Goal: Task Accomplishment & Management: Use online tool/utility

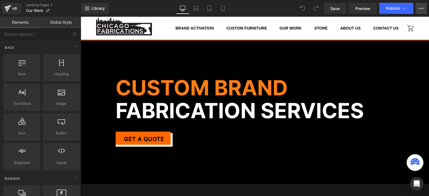
click at [423, 8] on button "View Live Page View with current Template Save Template to Library Schedule Pub…" at bounding box center [421, 8] width 11 height 11
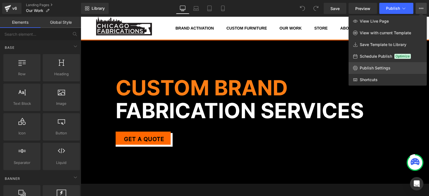
click at [371, 66] on span "Publish Settings" at bounding box center [375, 68] width 31 height 5
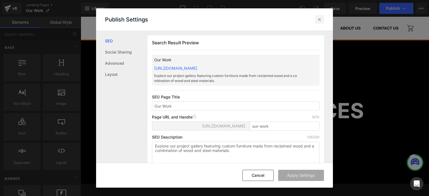
click at [318, 18] on icon at bounding box center [320, 20] width 6 height 6
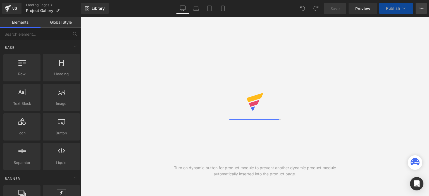
click at [422, 8] on icon at bounding box center [421, 8] width 4 height 4
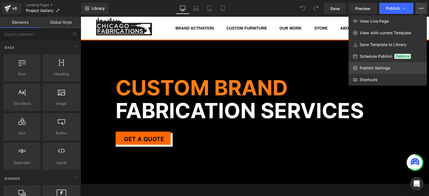
click at [373, 68] on span "Publish Settings" at bounding box center [375, 68] width 31 height 5
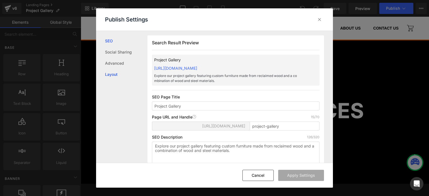
click at [112, 71] on link "Layout" at bounding box center [126, 74] width 42 height 11
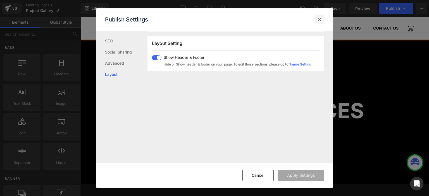
click at [320, 20] on icon at bounding box center [320, 20] width 6 height 6
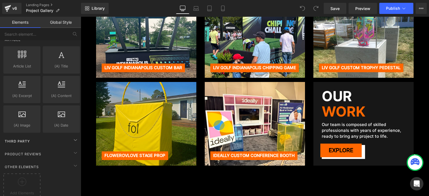
scroll to position [983, 0]
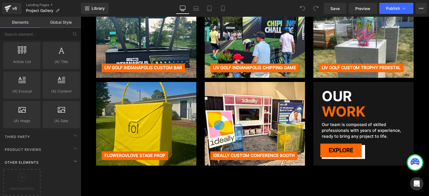
click at [35, 160] on span "Other Elements" at bounding box center [21, 162] width 35 height 5
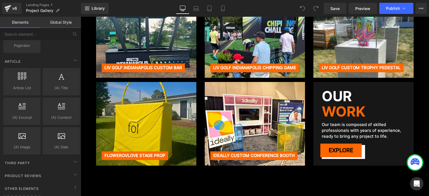
scroll to position [953, 0]
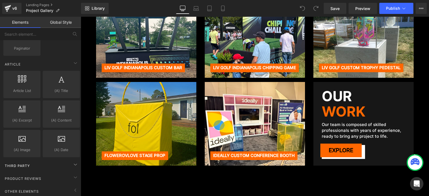
click at [45, 165] on div "Third Party" at bounding box center [41, 165] width 79 height 11
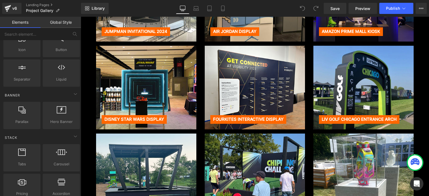
scroll to position [84, 0]
click at [420, 9] on icon at bounding box center [419, 8] width 1 height 1
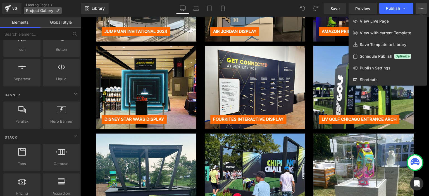
click at [59, 13] on p "Project Gallery" at bounding box center [43, 10] width 38 height 7
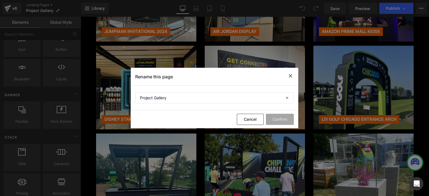
click at [295, 75] on div "Rename this page" at bounding box center [215, 77] width 168 height 18
click at [290, 75] on icon at bounding box center [290, 76] width 7 height 7
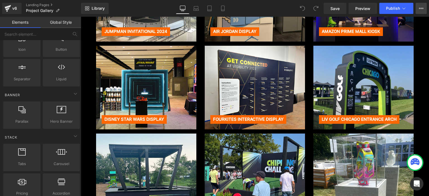
click at [421, 9] on icon at bounding box center [421, 8] width 4 height 4
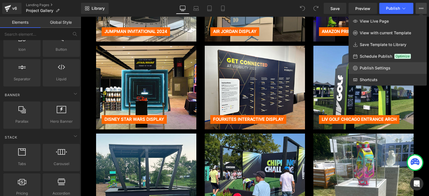
click at [369, 65] on link "Publish Settings" at bounding box center [388, 68] width 78 height 12
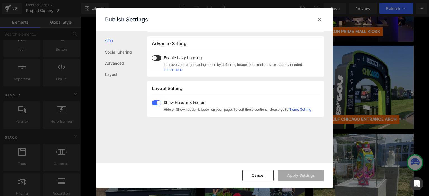
scroll to position [307, 0]
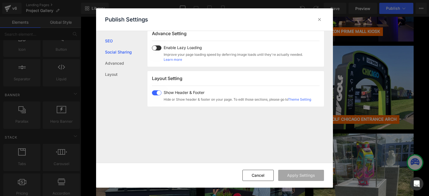
click at [118, 54] on link "Social Sharing" at bounding box center [126, 52] width 42 height 11
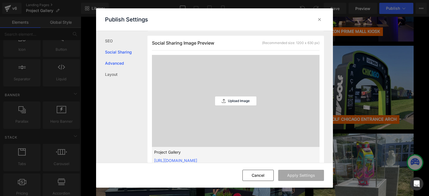
click at [118, 63] on link "Advanced" at bounding box center [126, 63] width 42 height 11
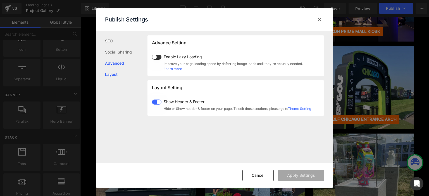
click at [113, 75] on link "Layout" at bounding box center [126, 74] width 42 height 11
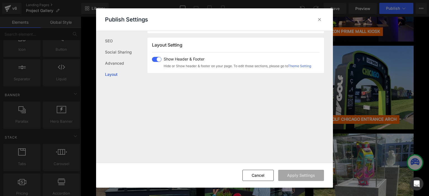
scroll to position [342, 0]
click at [117, 37] on link "SEO" at bounding box center [126, 40] width 42 height 11
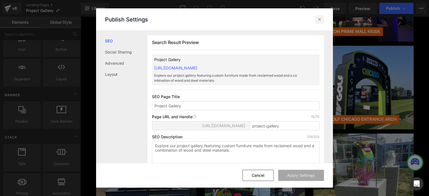
scroll to position [0, 0]
click at [322, 20] on icon at bounding box center [320, 20] width 6 height 6
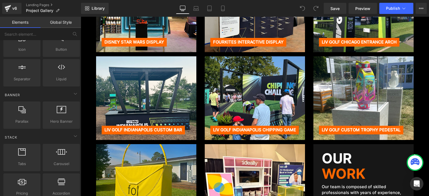
scroll to position [447, 0]
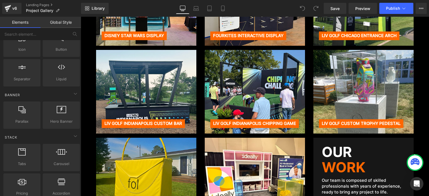
click at [60, 25] on link "Global Style" at bounding box center [60, 22] width 40 height 11
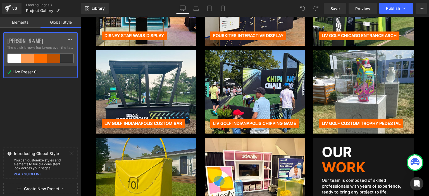
click at [25, 24] on link "Elements" at bounding box center [20, 22] width 40 height 11
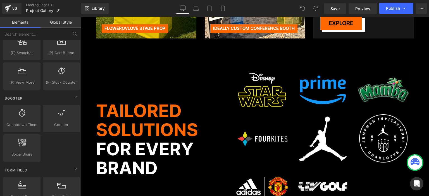
scroll to position [670, 0]
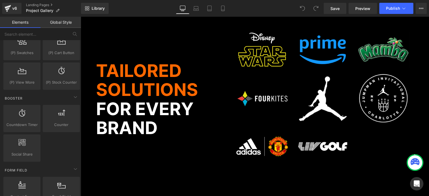
click at [191, 30] on div "TAILORED SOLUTIONS FOR EVERY BRAND" at bounding box center [160, 102] width 136 height 144
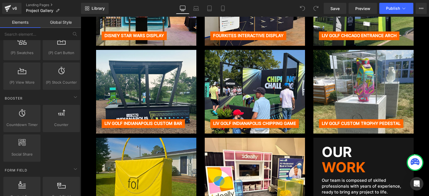
click at [411, 115] on div "LIV GOLF CUSTOM TROPHY PEDESTAL" at bounding box center [363, 92] width 109 height 84
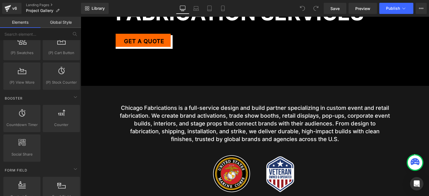
scroll to position [84, 0]
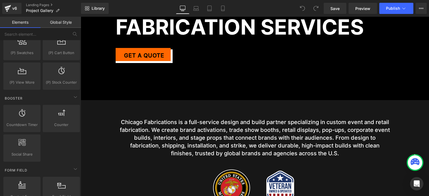
click at [121, 158] on div at bounding box center [255, 184] width 310 height 53
click at [148, 132] on h4 "Chicago Fabrications is a full-service design and build partner specializing in…" at bounding box center [254, 137] width 271 height 39
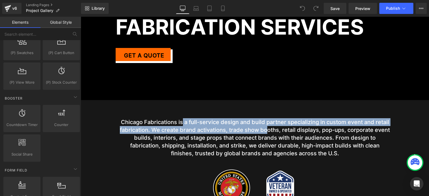
drag, startPoint x: 143, startPoint y: 126, endPoint x: 229, endPoint y: 129, distance: 86.6
click at [229, 129] on h4 "Chicago Fabrications is a full-service design and build partner specializing in…" at bounding box center [254, 137] width 271 height 39
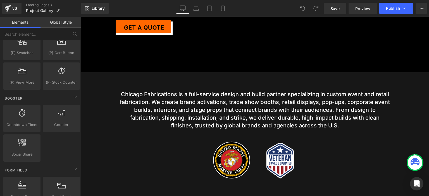
click at [161, 114] on h4 "Chicago Fabrications is a full-service design and build partner specializing in…" at bounding box center [254, 109] width 271 height 39
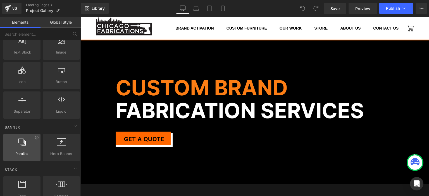
scroll to position [0, 0]
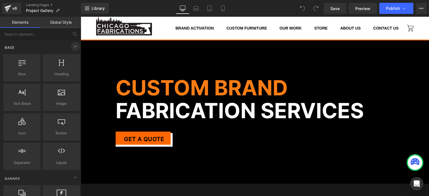
click at [72, 45] on icon at bounding box center [75, 46] width 7 height 7
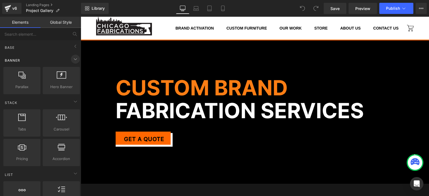
click at [71, 56] on span at bounding box center [75, 59] width 9 height 9
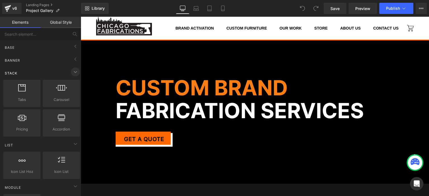
click at [72, 71] on icon at bounding box center [75, 72] width 7 height 7
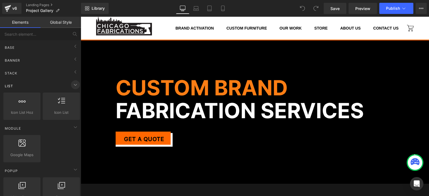
click at [75, 84] on icon at bounding box center [75, 85] width 7 height 7
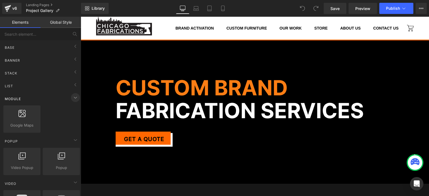
click at [73, 99] on icon at bounding box center [75, 97] width 7 height 7
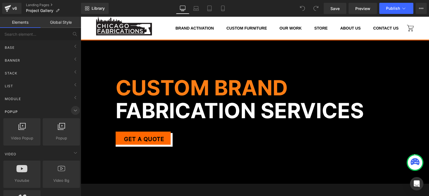
click at [76, 112] on icon at bounding box center [75, 110] width 7 height 7
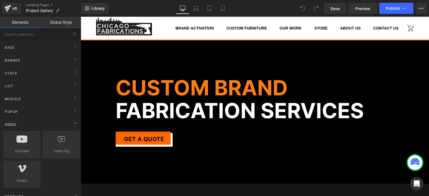
click at [76, 119] on div "Video" at bounding box center [41, 124] width 79 height 11
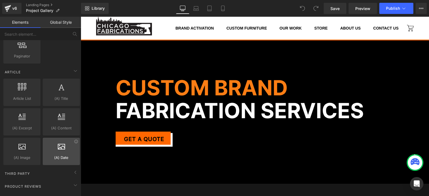
scroll to position [600, 0]
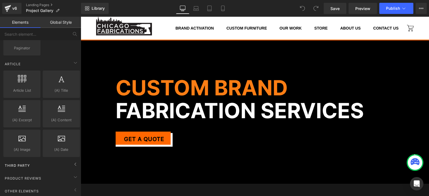
click at [38, 160] on div "Third Party" at bounding box center [41, 165] width 79 height 11
click at [34, 176] on span "Product Reviews" at bounding box center [23, 178] width 38 height 5
click at [34, 189] on span "Other Elements" at bounding box center [21, 191] width 35 height 5
click at [95, 11] on link "Library" at bounding box center [95, 8] width 28 height 11
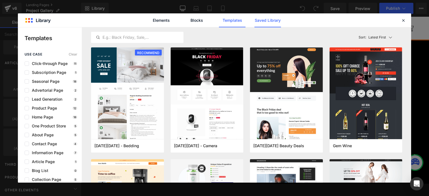
click at [271, 18] on link "Saved Library" at bounding box center [267, 20] width 27 height 14
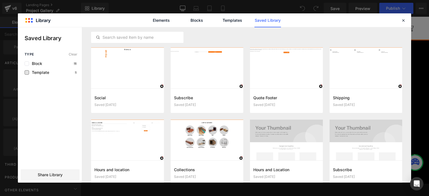
click at [44, 70] on span "Template" at bounding box center [39, 72] width 20 height 4
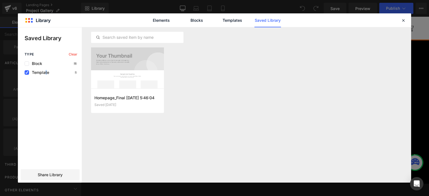
click at [46, 67] on div "Type Clear Block 11 Template 1" at bounding box center [50, 64] width 64 height 22
click at [40, 64] on span "Block" at bounding box center [35, 63] width 13 height 4
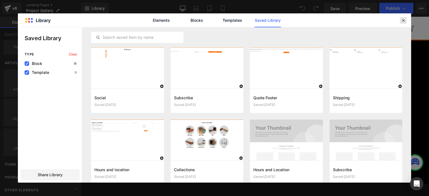
click at [404, 23] on div at bounding box center [403, 20] width 7 height 7
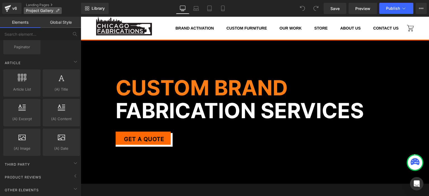
click at [44, 9] on span "Project Gallery" at bounding box center [39, 10] width 27 height 4
click at [49, 9] on span "Project Gallery" at bounding box center [39, 10] width 27 height 4
click at [424, 8] on button "View Live Page View with current Template Save Template to Library Schedule Pub…" at bounding box center [421, 8] width 11 height 11
